Goal: Task Accomplishment & Management: Manage account settings

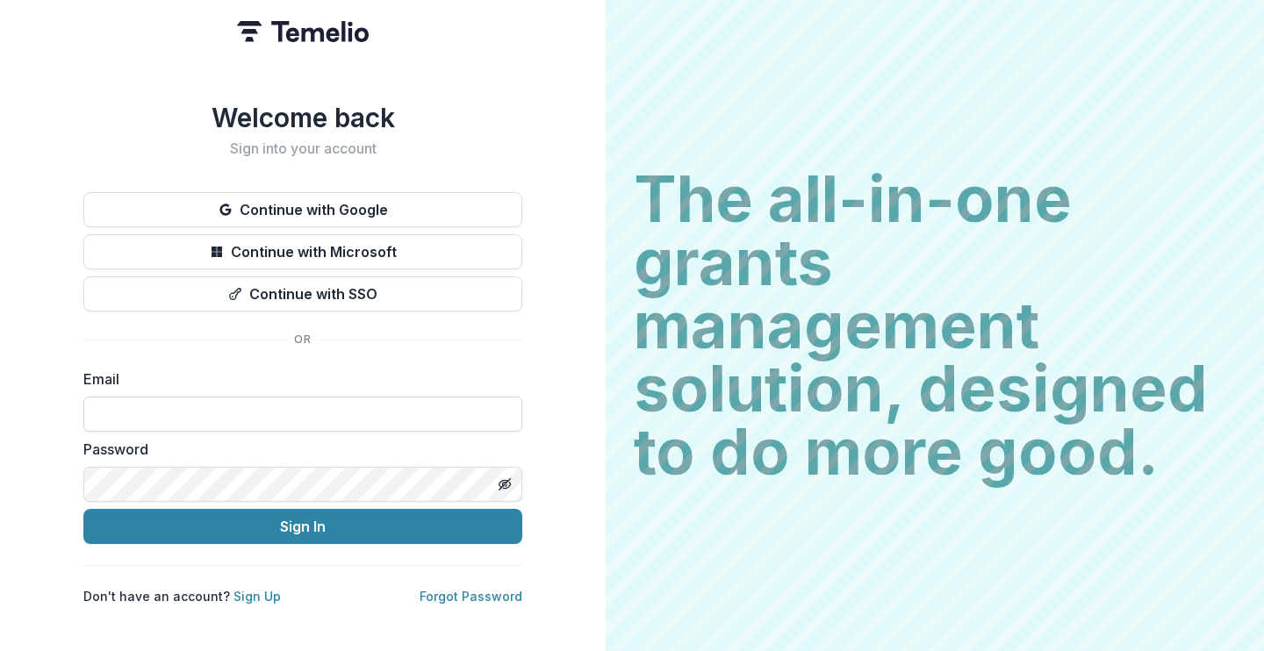
click at [268, 411] on input at bounding box center [302, 414] width 439 height 35
type input "**********"
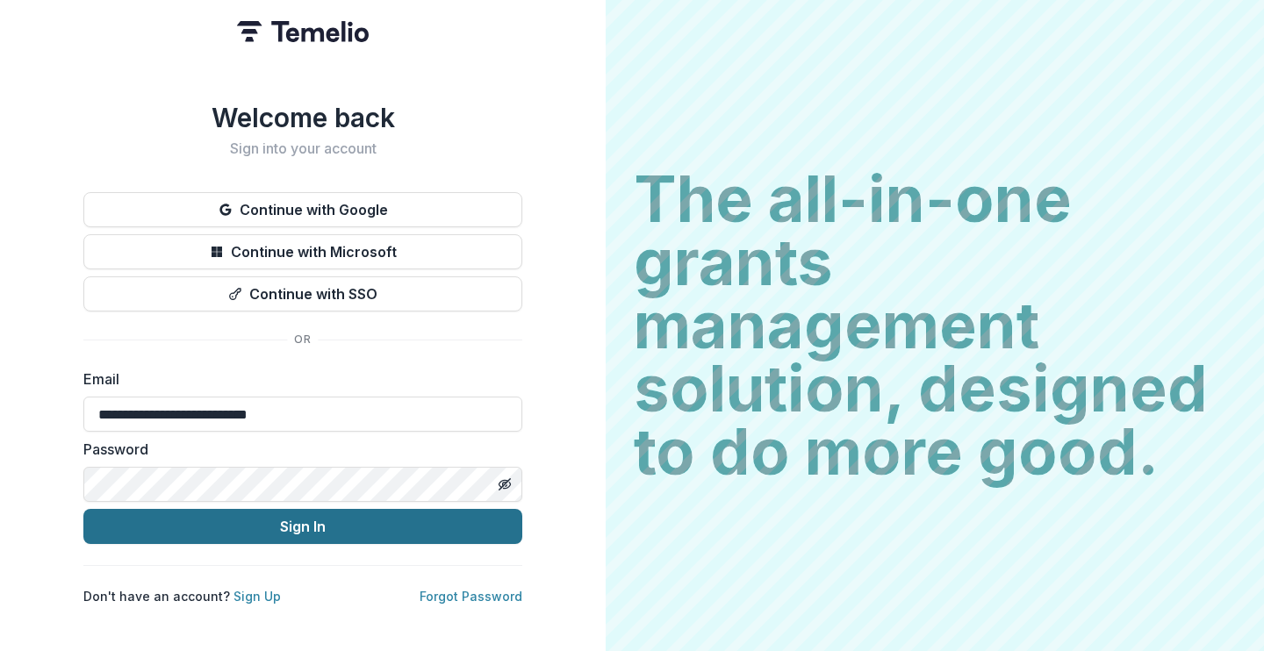
click at [294, 519] on button "Sign In" at bounding box center [302, 526] width 439 height 35
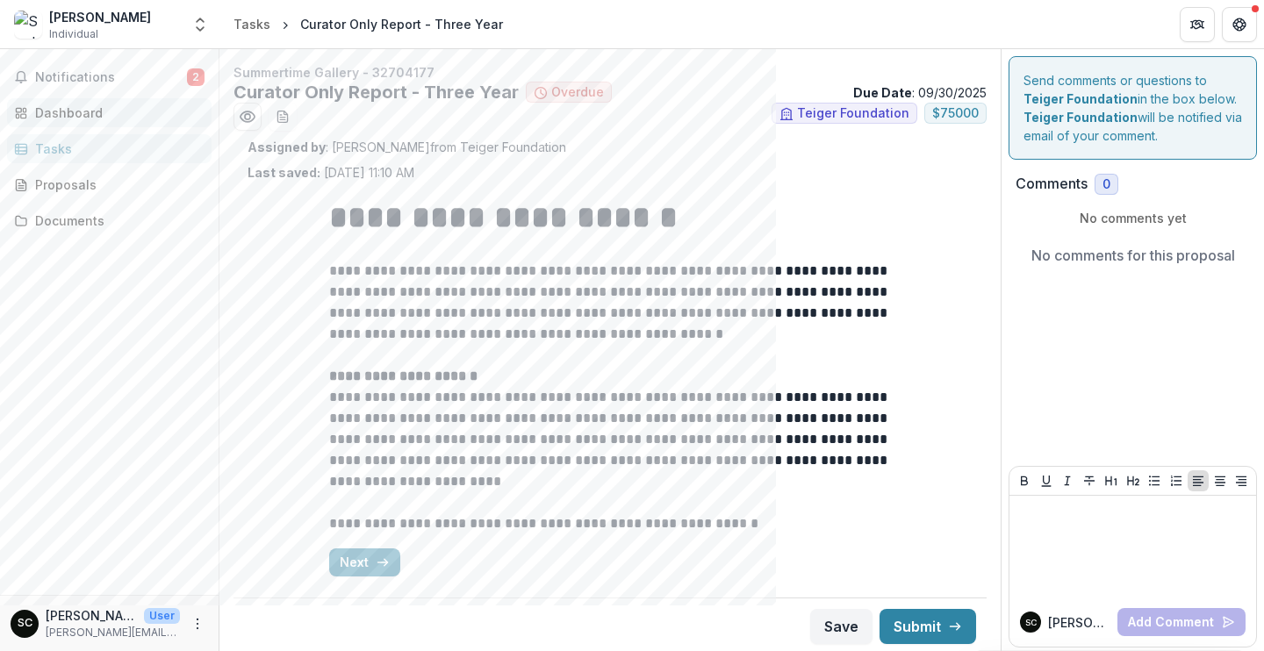
click at [132, 120] on div "Dashboard" at bounding box center [116, 113] width 162 height 18
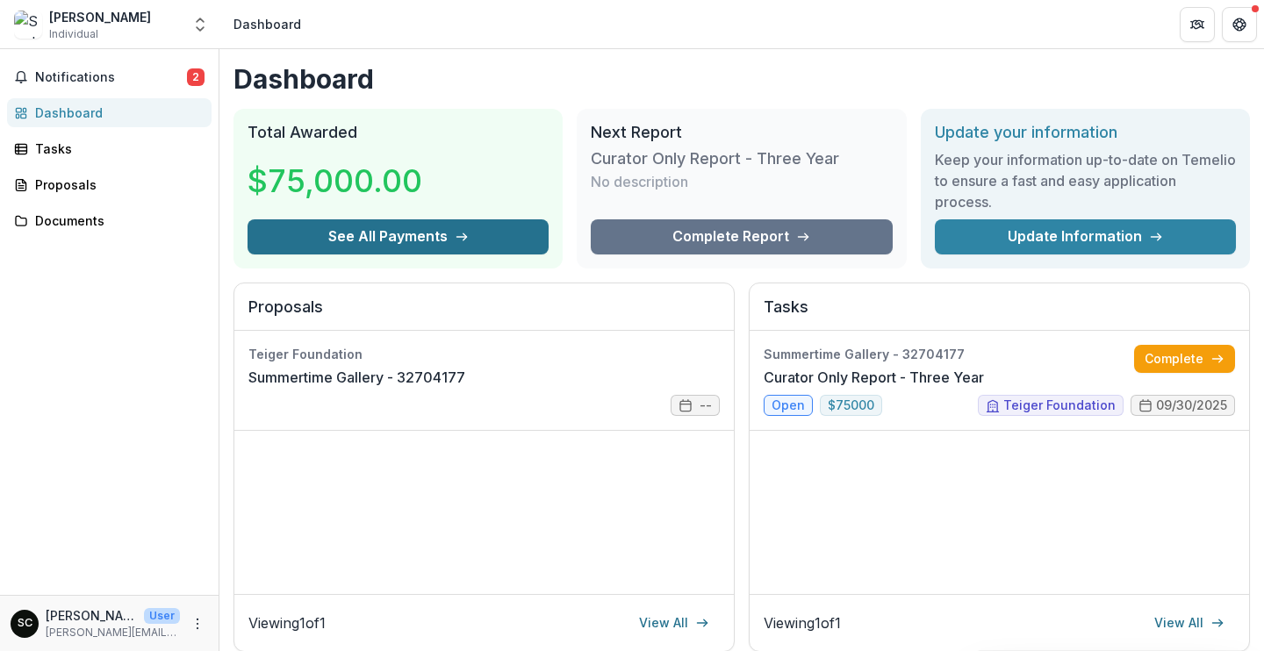
click at [468, 237] on button "See All Payments" at bounding box center [397, 236] width 301 height 35
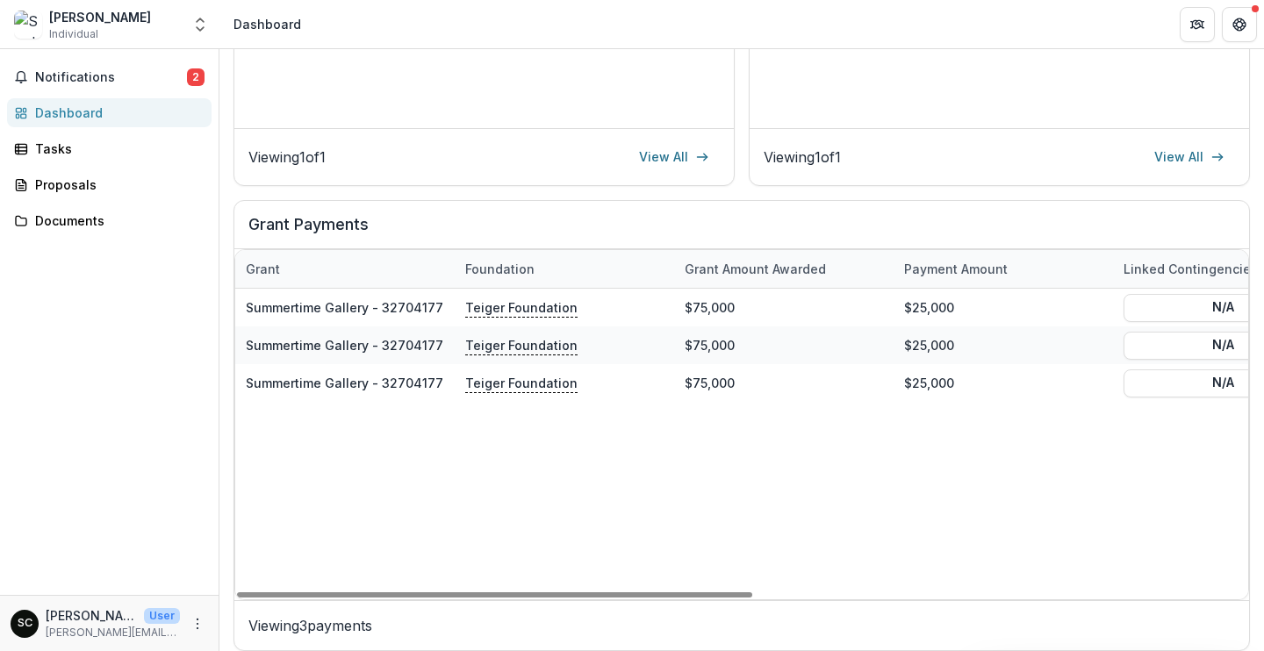
scroll to position [475, 0]
